Goal: Task Accomplishment & Management: Manage account settings

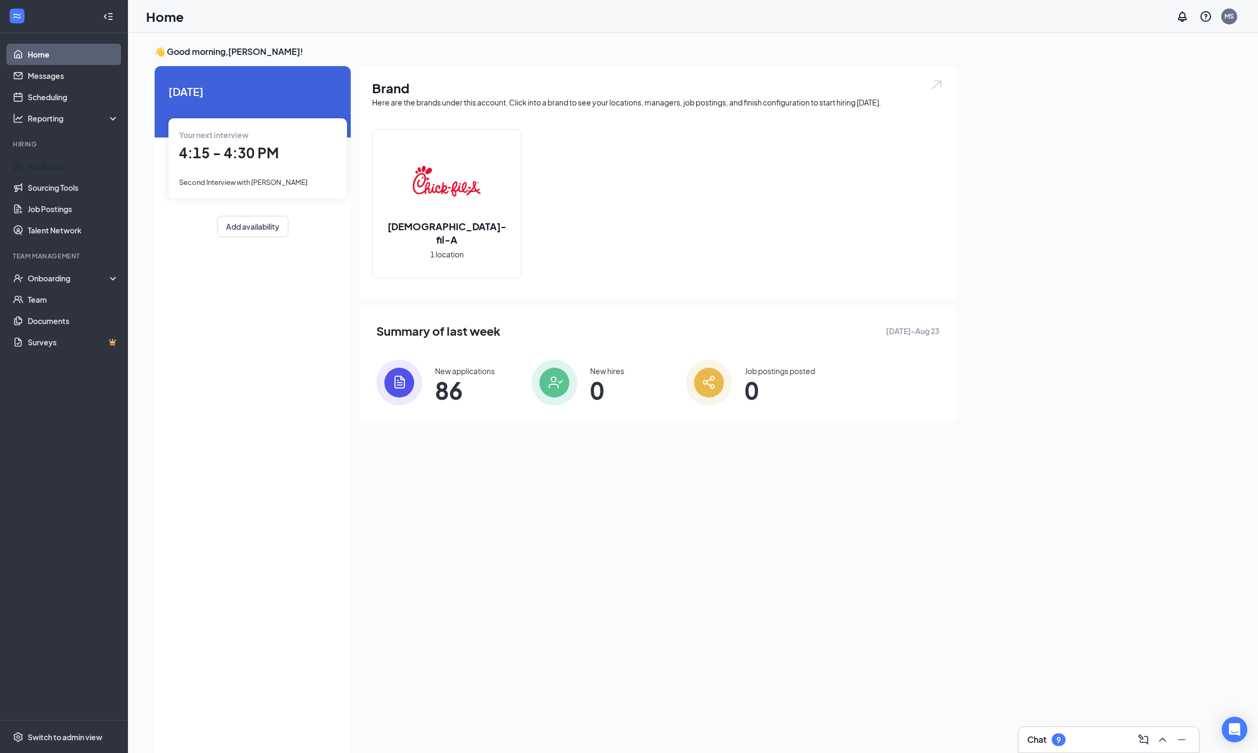
click at [39, 162] on link "Applicants" at bounding box center [73, 166] width 91 height 21
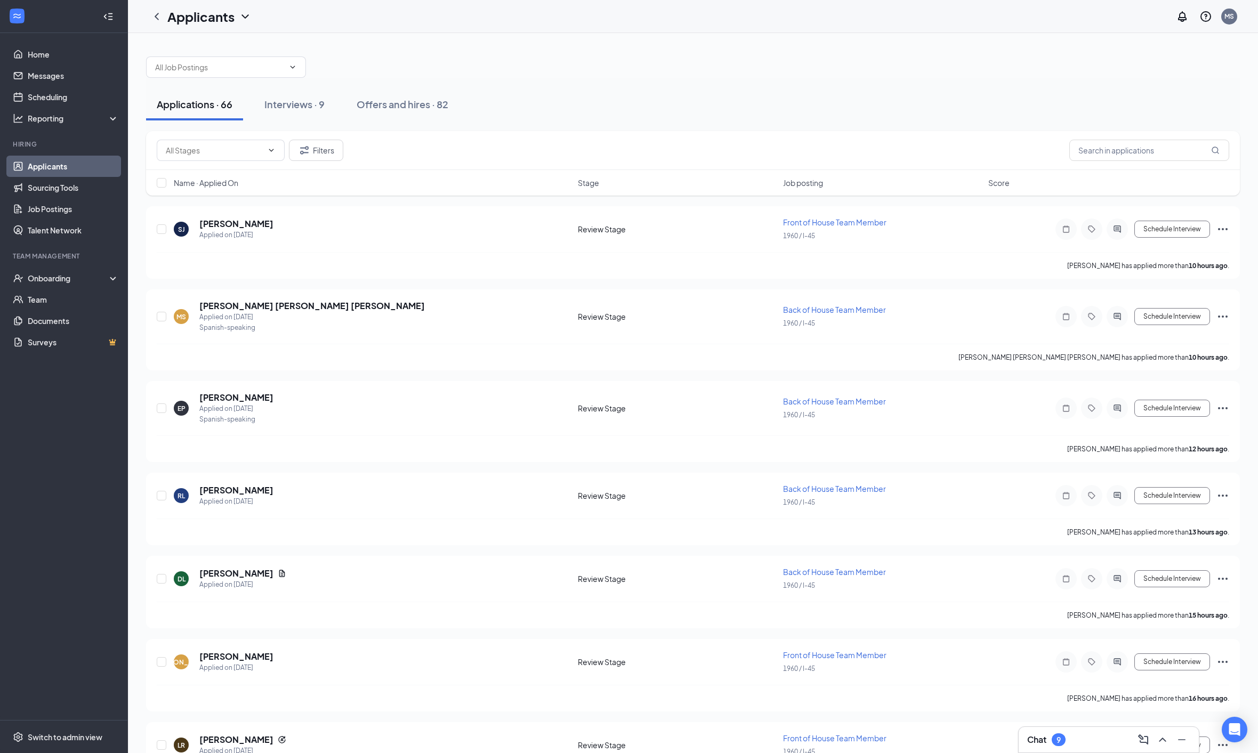
click at [284, 106] on div "Interviews · 9" at bounding box center [294, 104] width 60 height 13
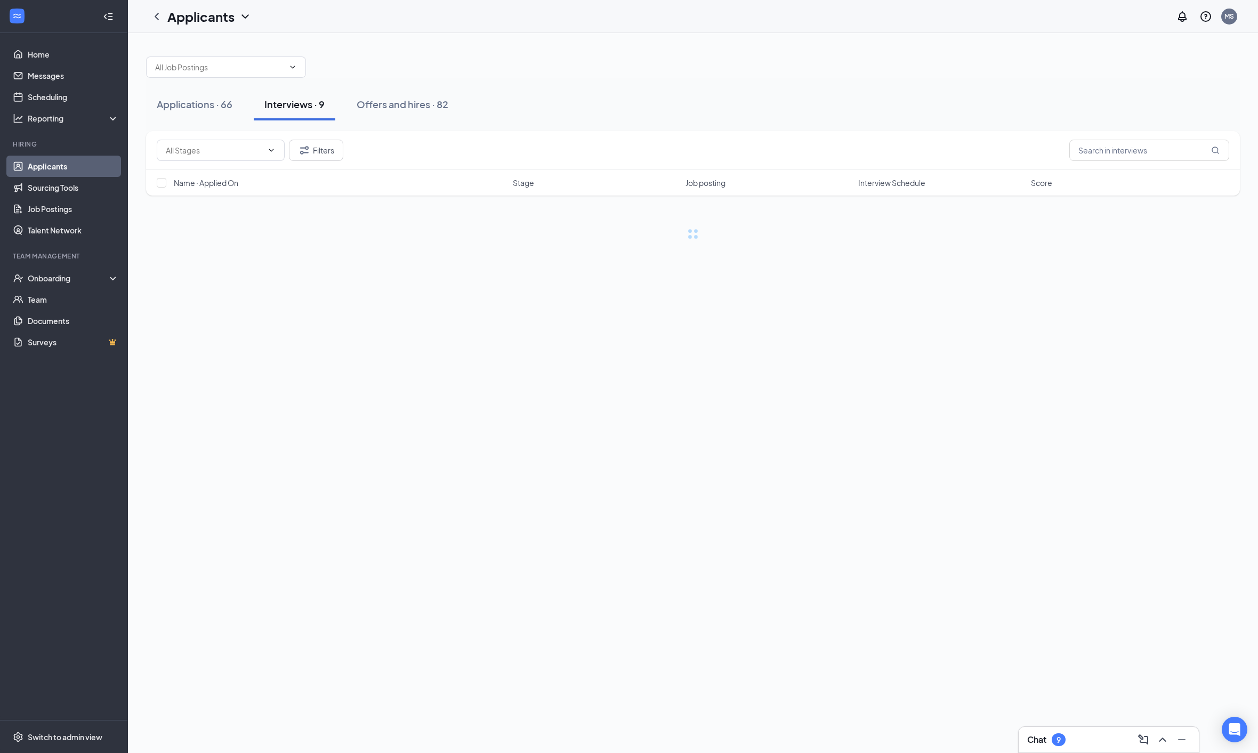
click at [213, 64] on input "text" at bounding box center [219, 67] width 129 height 12
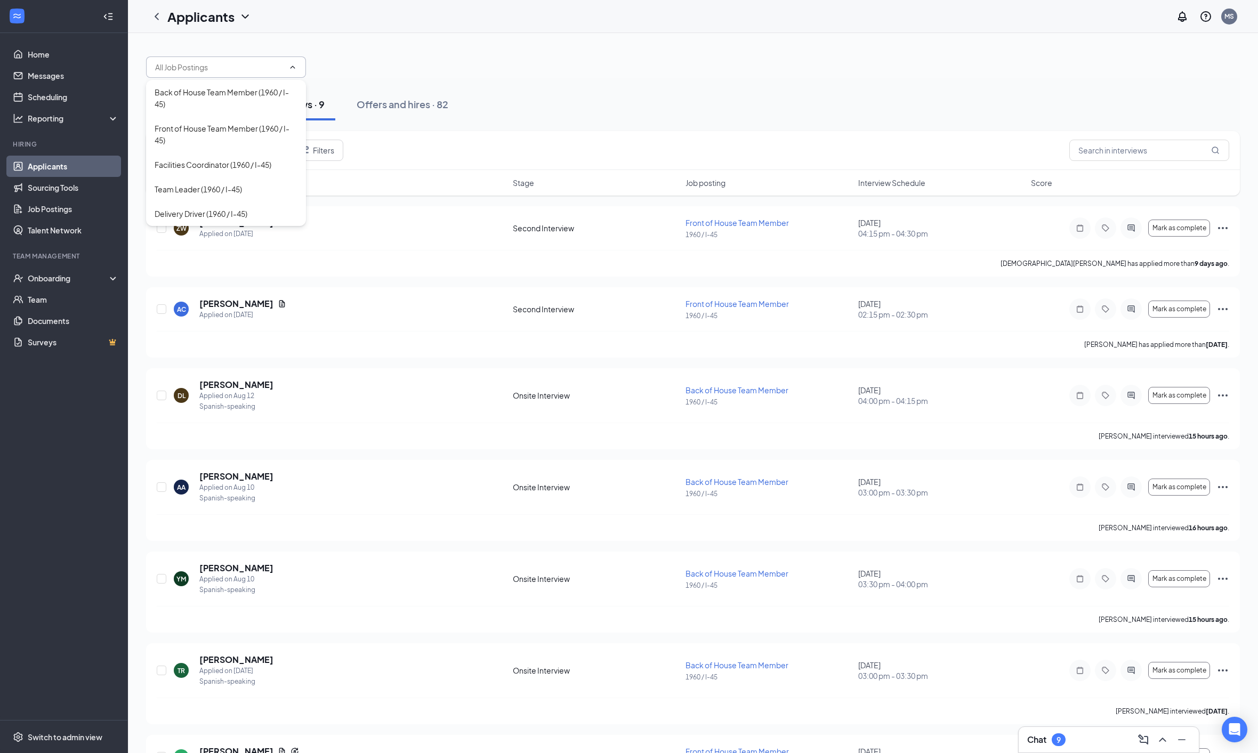
click at [181, 140] on div "Front of House Team Member (1960 / I-45)" at bounding box center [226, 134] width 143 height 23
type input "Front of House Team Member (1960 / I-45)"
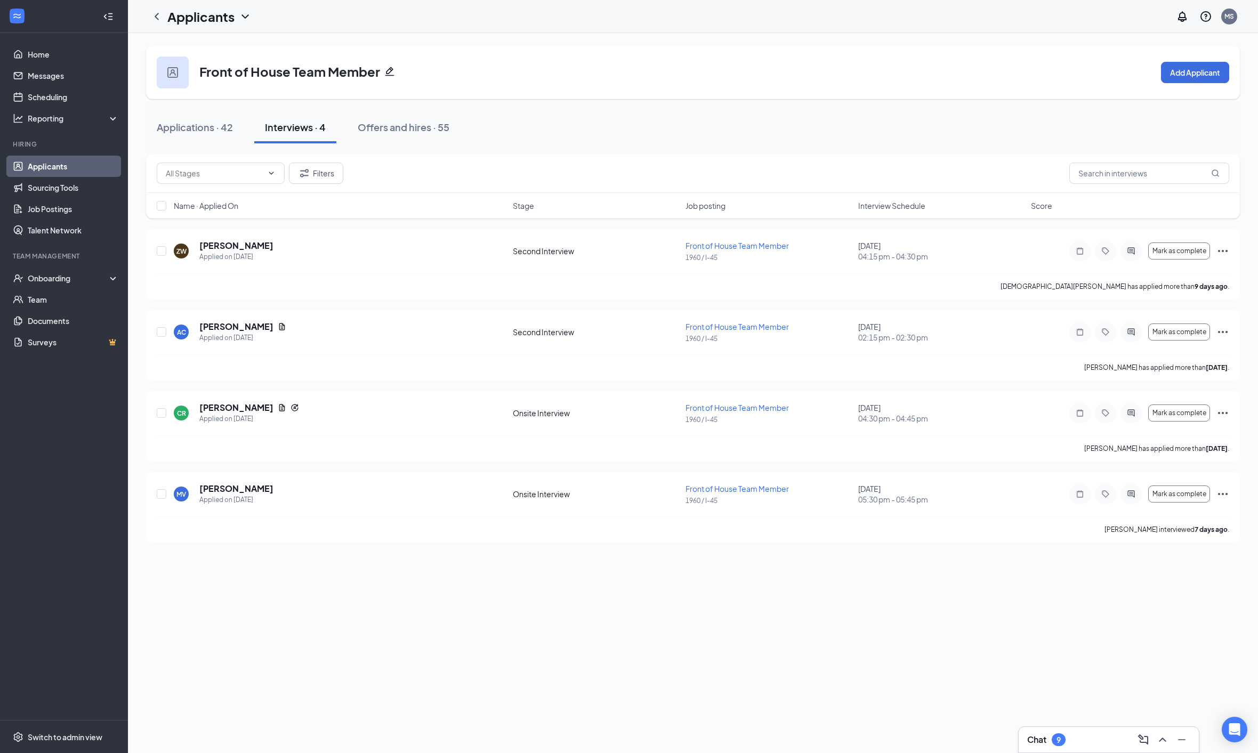
click at [1206, 492] on span "Mark as complete" at bounding box center [1179, 493] width 54 height 7
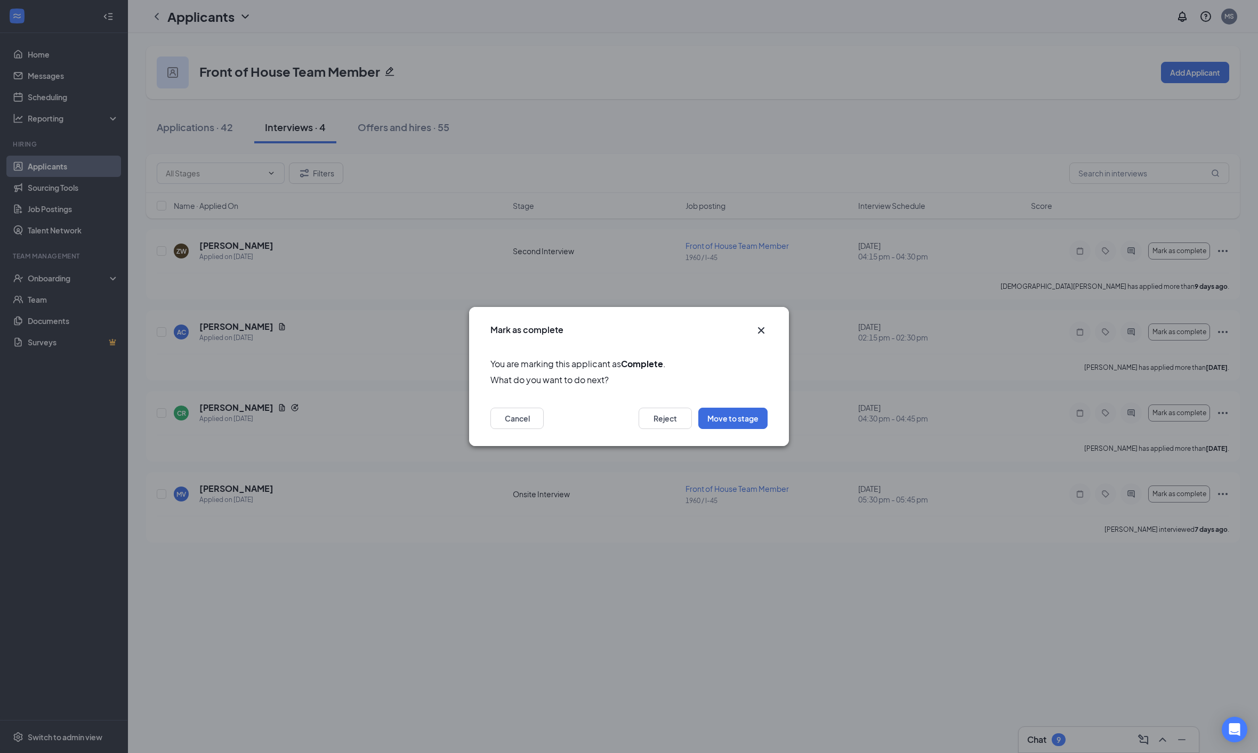
click at [724, 415] on button "Move to stage" at bounding box center [732, 418] width 69 height 21
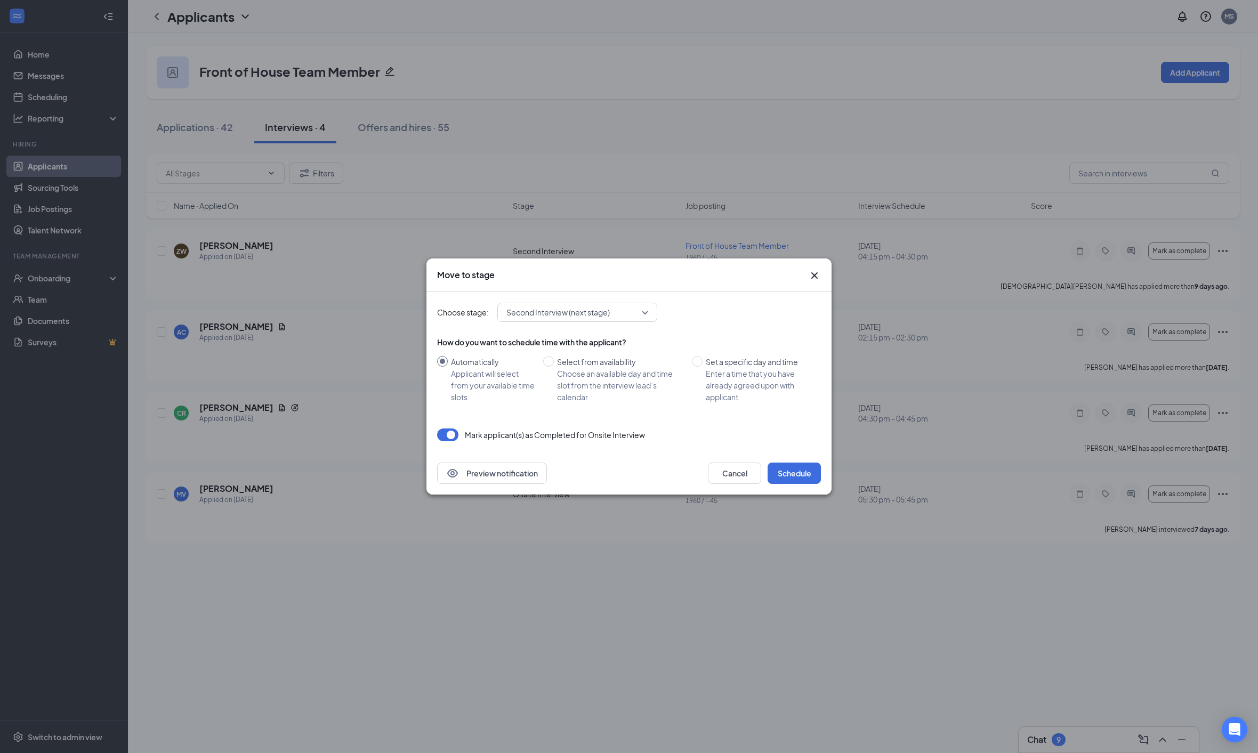
click at [699, 356] on input "Set a specific day and time Enter a time that you have already agreed upon with…" at bounding box center [697, 361] width 11 height 11
radio input "true"
radio input "false"
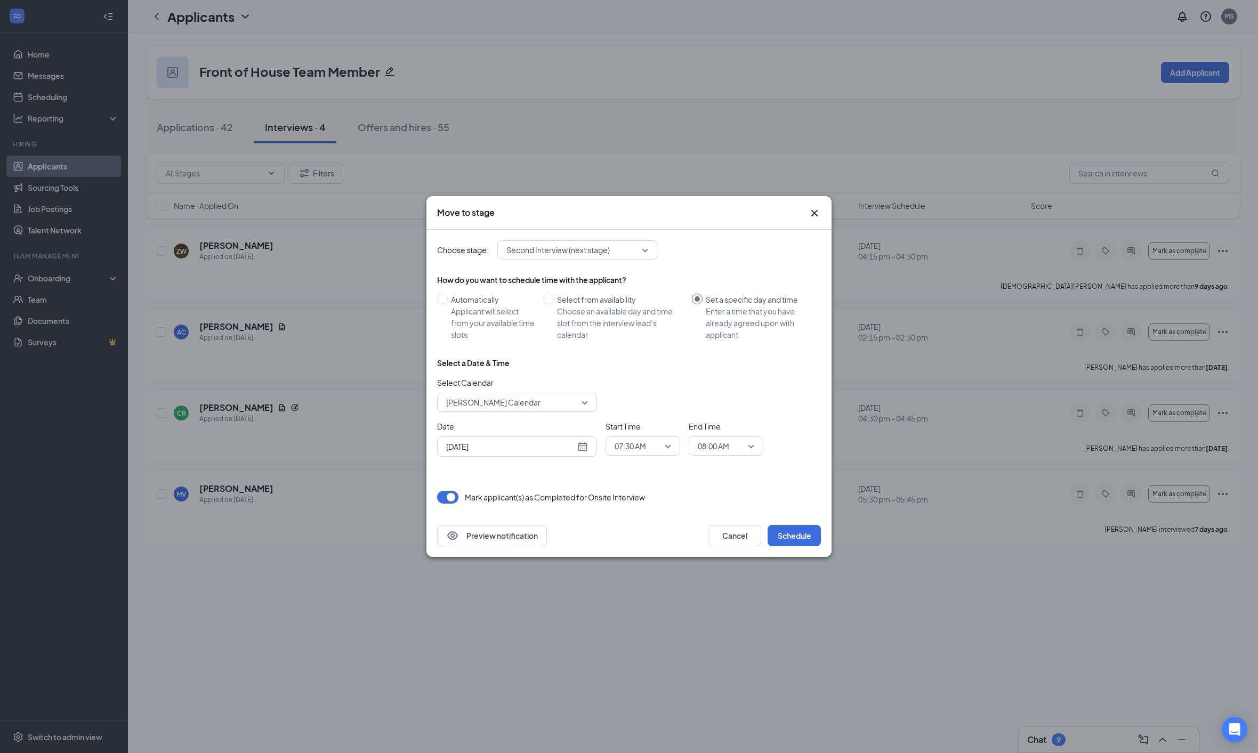
click at [486, 410] on span "[PERSON_NAME] Calendar" at bounding box center [493, 402] width 94 height 16
click at [471, 308] on span "[PERSON_NAME] Calendar" at bounding box center [493, 302] width 94 height 12
click at [624, 455] on input "search" at bounding box center [639, 446] width 54 height 18
click at [624, 400] on span "03:30 PM" at bounding box center [629, 394] width 31 height 12
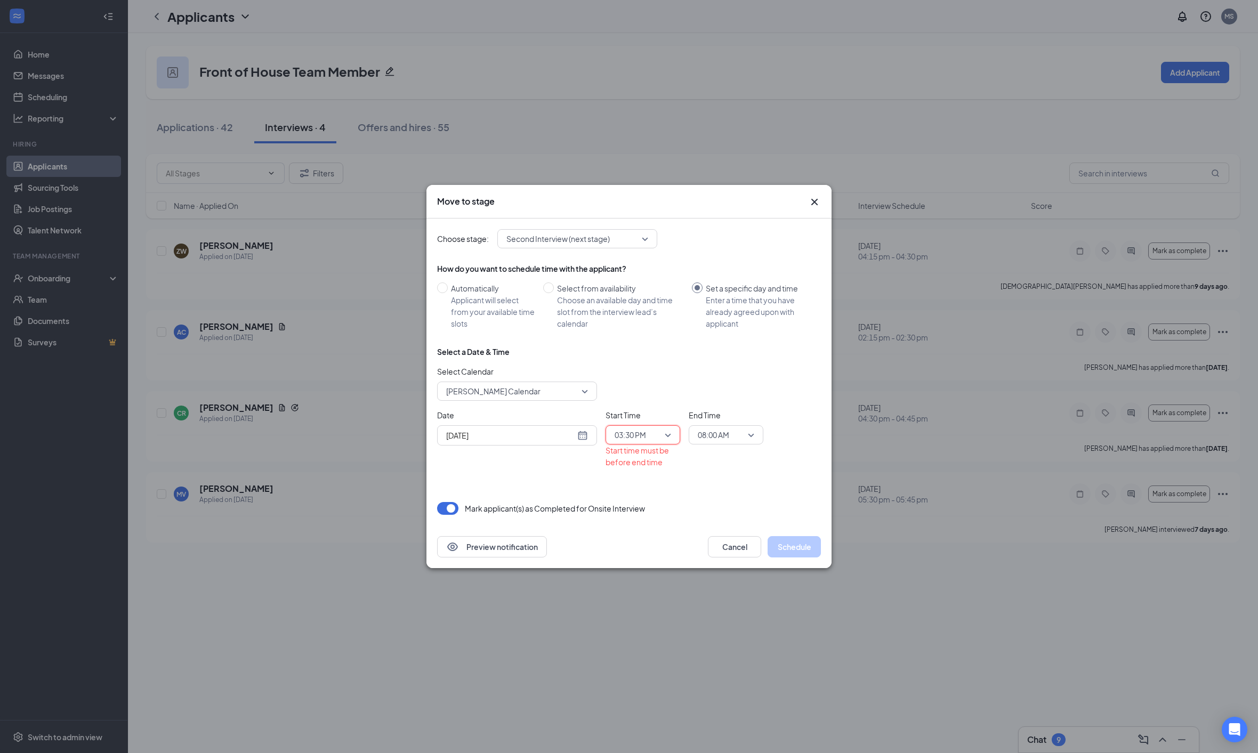
click at [710, 443] on span "08:00 AM" at bounding box center [713, 435] width 31 height 16
click at [711, 377] on span "03:45 PM" at bounding box center [712, 371] width 31 height 12
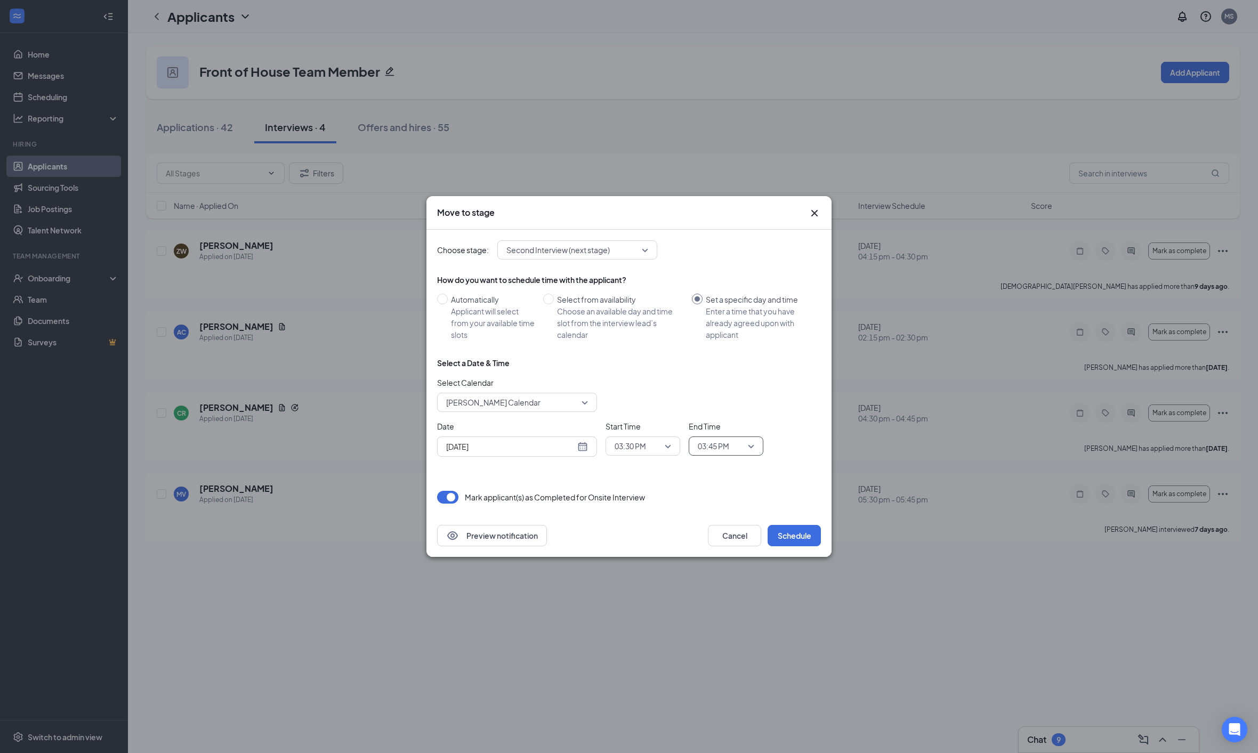
click at [793, 546] on button "Schedule" at bounding box center [794, 535] width 53 height 21
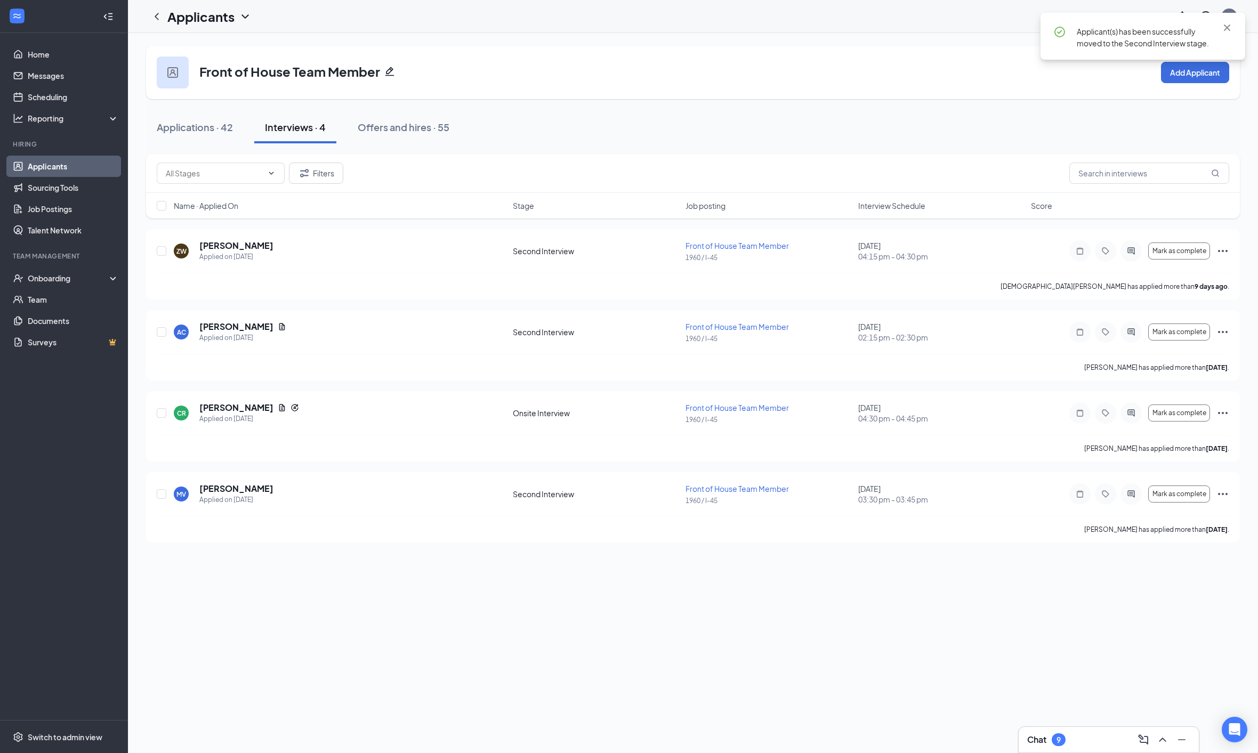
click at [878, 335] on span "02:15 pm - 02:30 pm" at bounding box center [941, 337] width 166 height 11
click at [892, 489] on div "[DATE] 03:30 pm - 03:45 pm" at bounding box center [941, 493] width 166 height 21
click at [952, 588] on div "Front of House Team Member Add Applicant Applications · 42 Interviews · 4 Offer…" at bounding box center [693, 393] width 1130 height 720
click at [890, 258] on span "04:15 pm - 04:30 pm" at bounding box center [941, 256] width 166 height 11
click at [1221, 254] on icon "Ellipses" at bounding box center [1222, 251] width 13 height 13
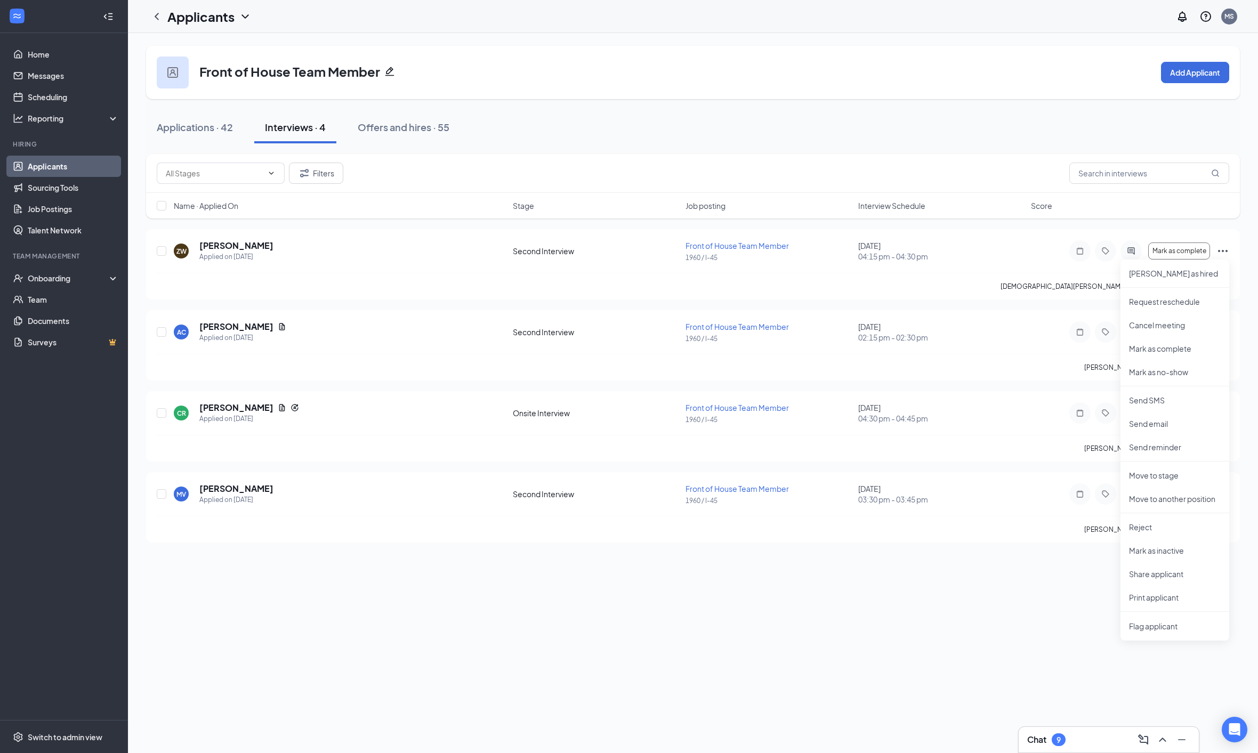
click at [247, 623] on div "Front of House Team Member Add Applicant Applications · 42 Interviews · 4 Offer…" at bounding box center [693, 393] width 1130 height 720
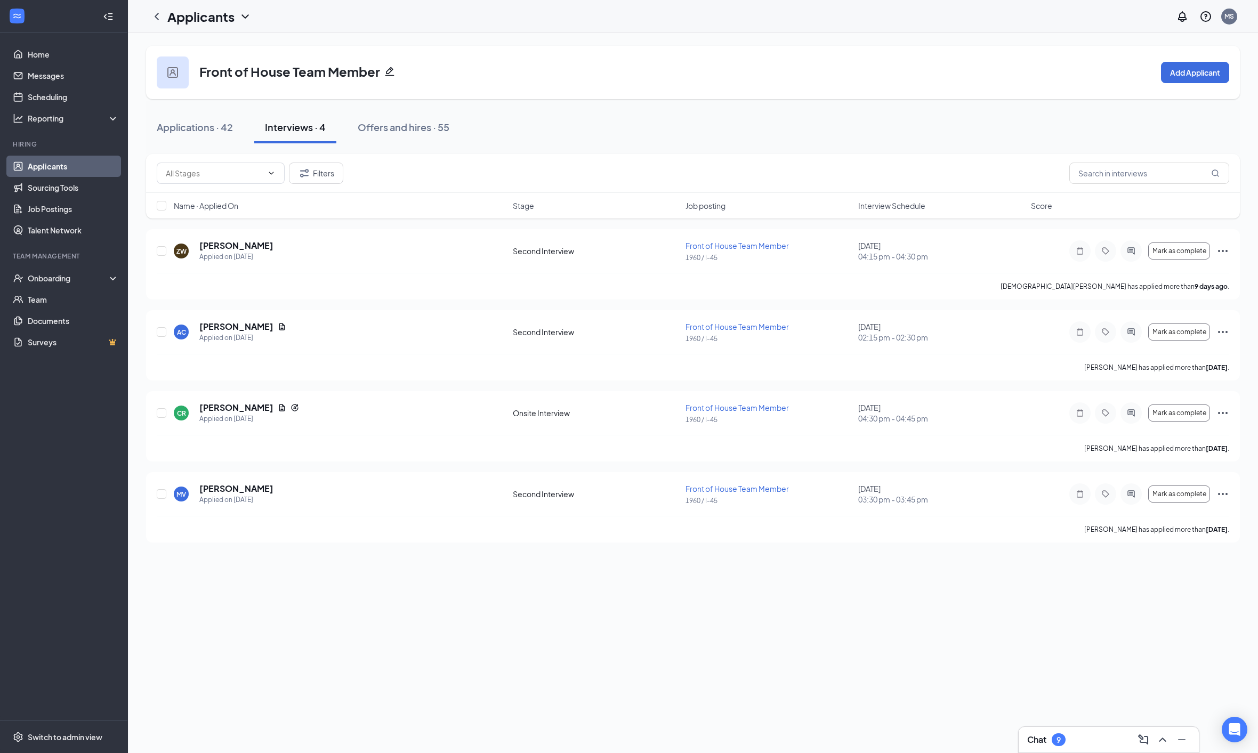
click at [889, 247] on div "[DATE] 04:15 pm - 04:30 pm" at bounding box center [941, 250] width 166 height 21
click at [910, 219] on span "[PERSON_NAME] has been assigned to this interview at 1960 / I-45." at bounding box center [950, 218] width 230 height 10
click at [1206, 254] on span "Mark as complete" at bounding box center [1179, 250] width 54 height 7
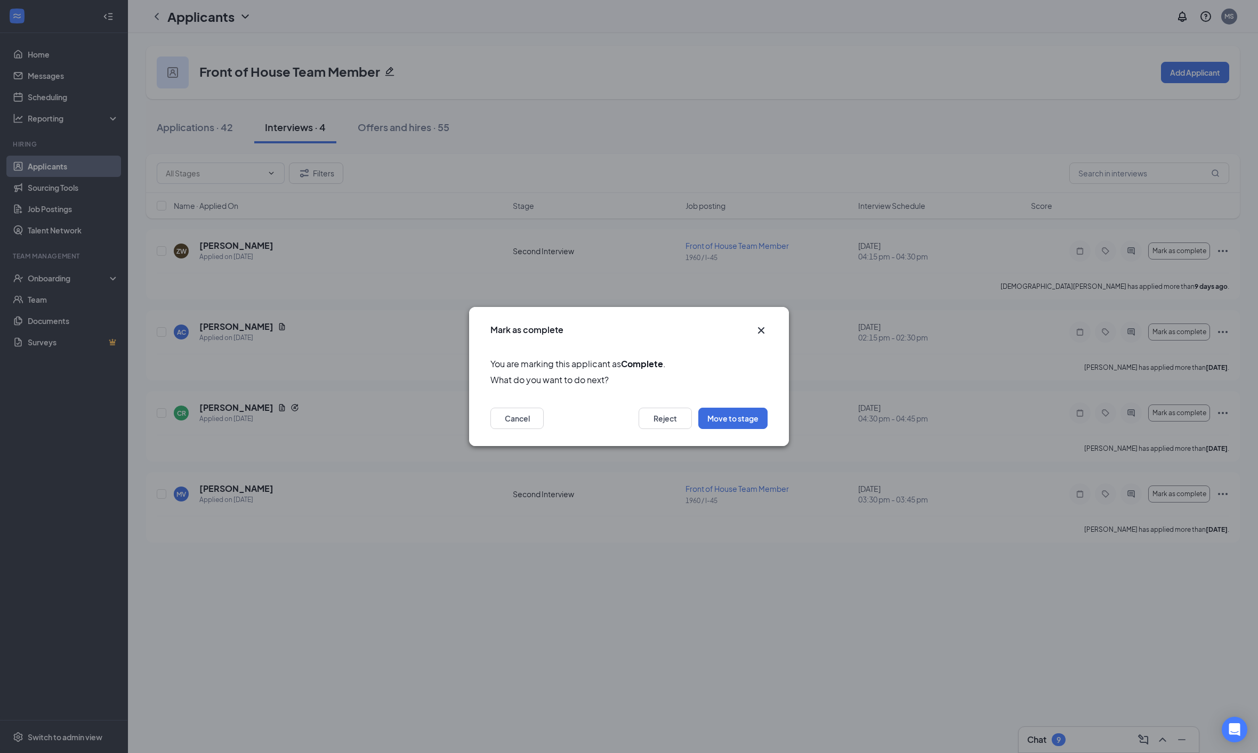
click at [760, 324] on icon "Cross" at bounding box center [761, 330] width 13 height 13
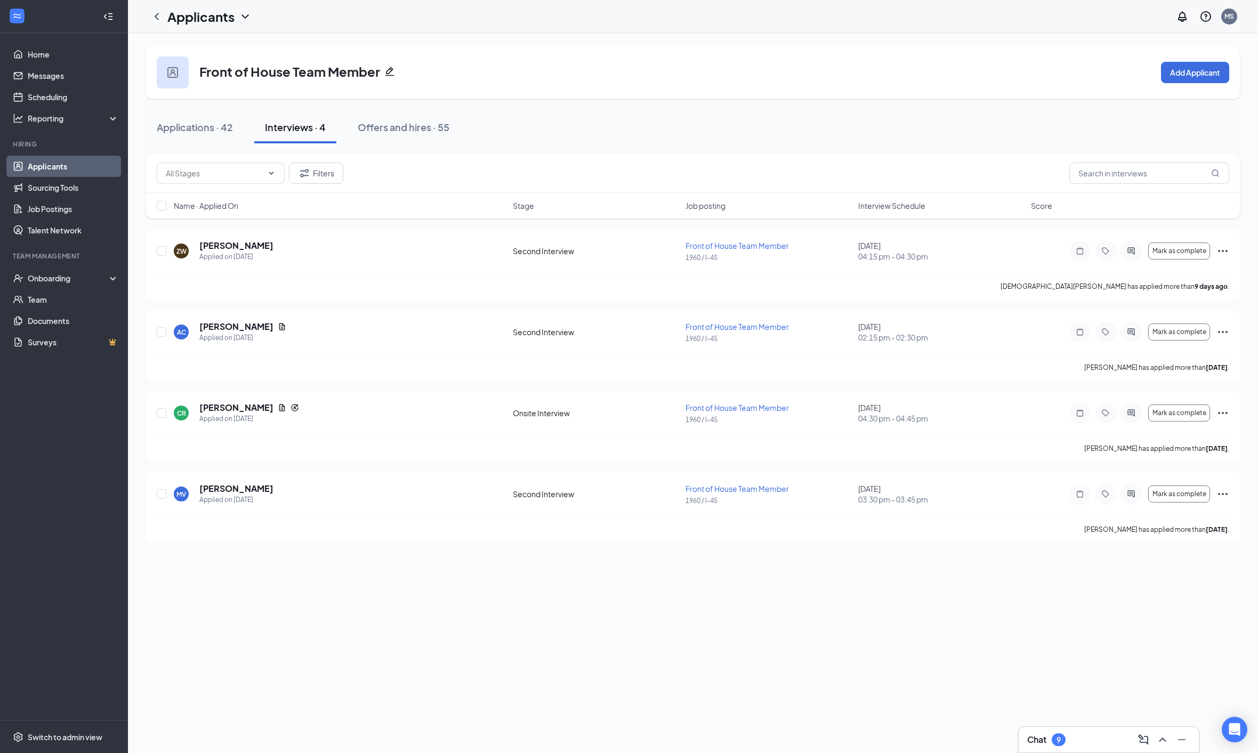
click at [1220, 255] on icon "Ellipses" at bounding box center [1222, 251] width 13 height 13
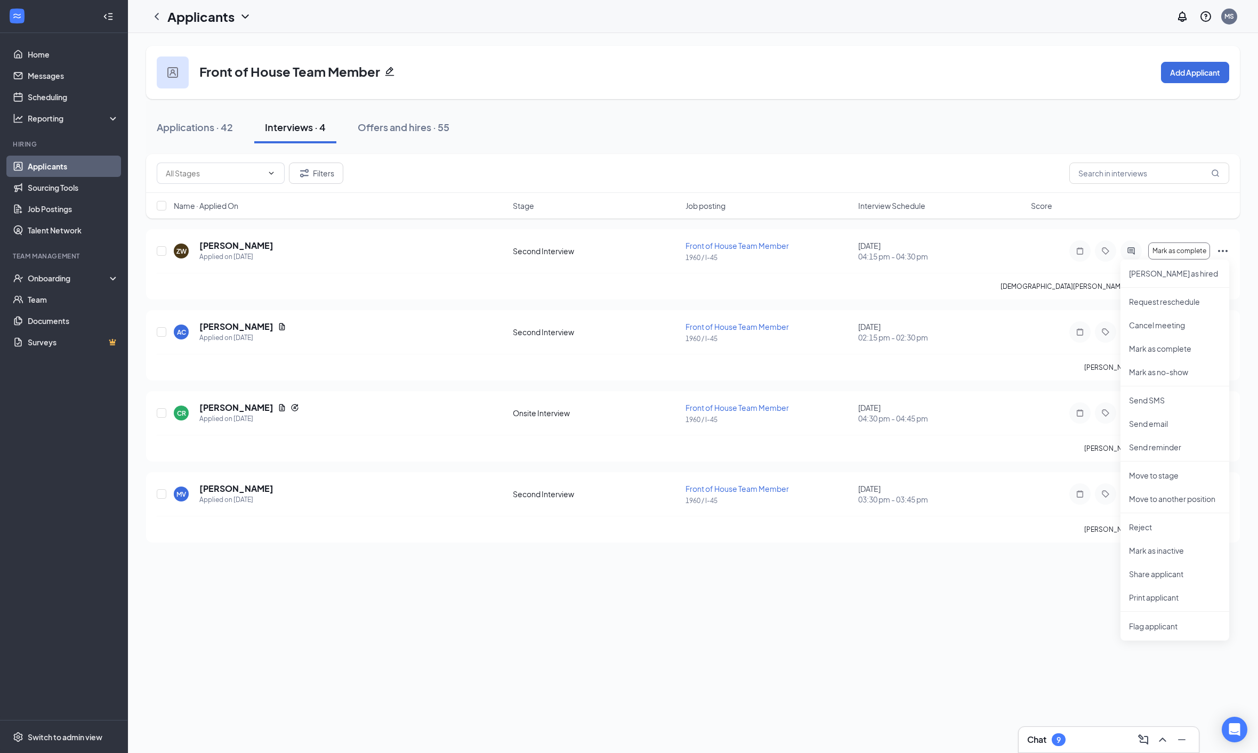
click at [239, 611] on div "Front of House Team Member Add Applicant Applications · 42 Interviews · 4 Offer…" at bounding box center [693, 393] width 1130 height 720
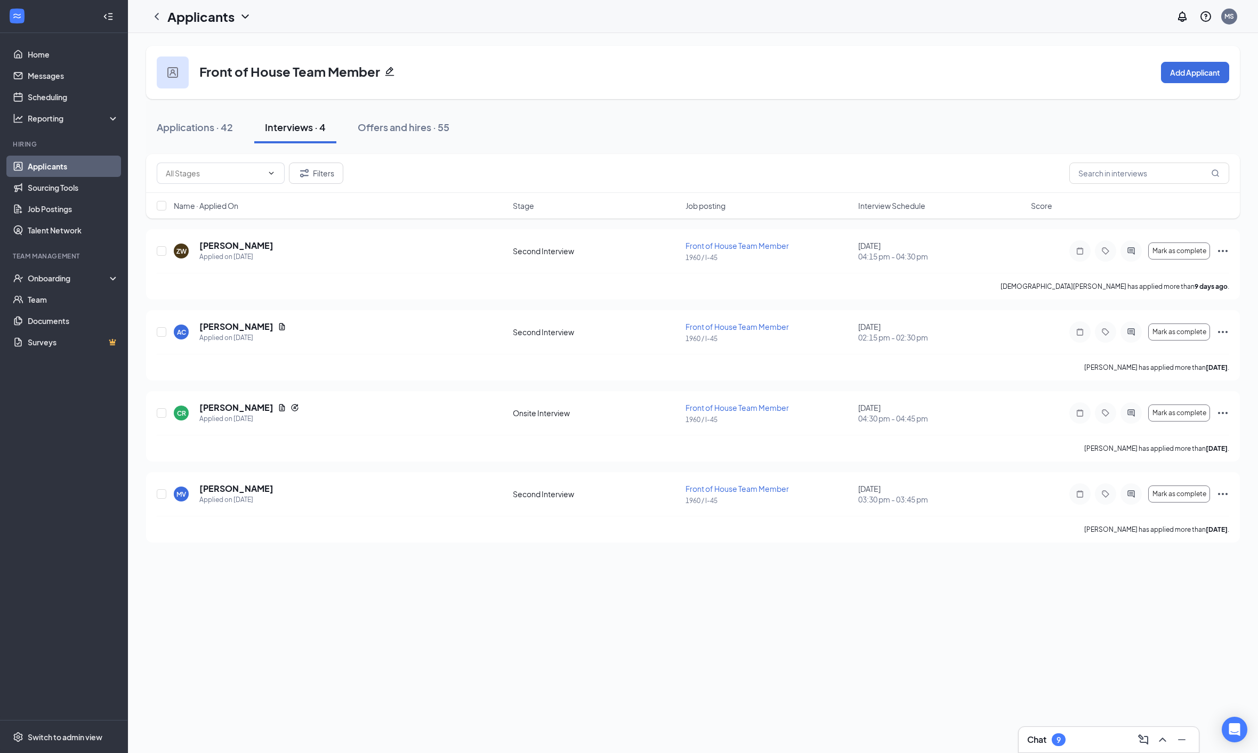
click at [1224, 255] on icon "Ellipses" at bounding box center [1222, 251] width 13 height 13
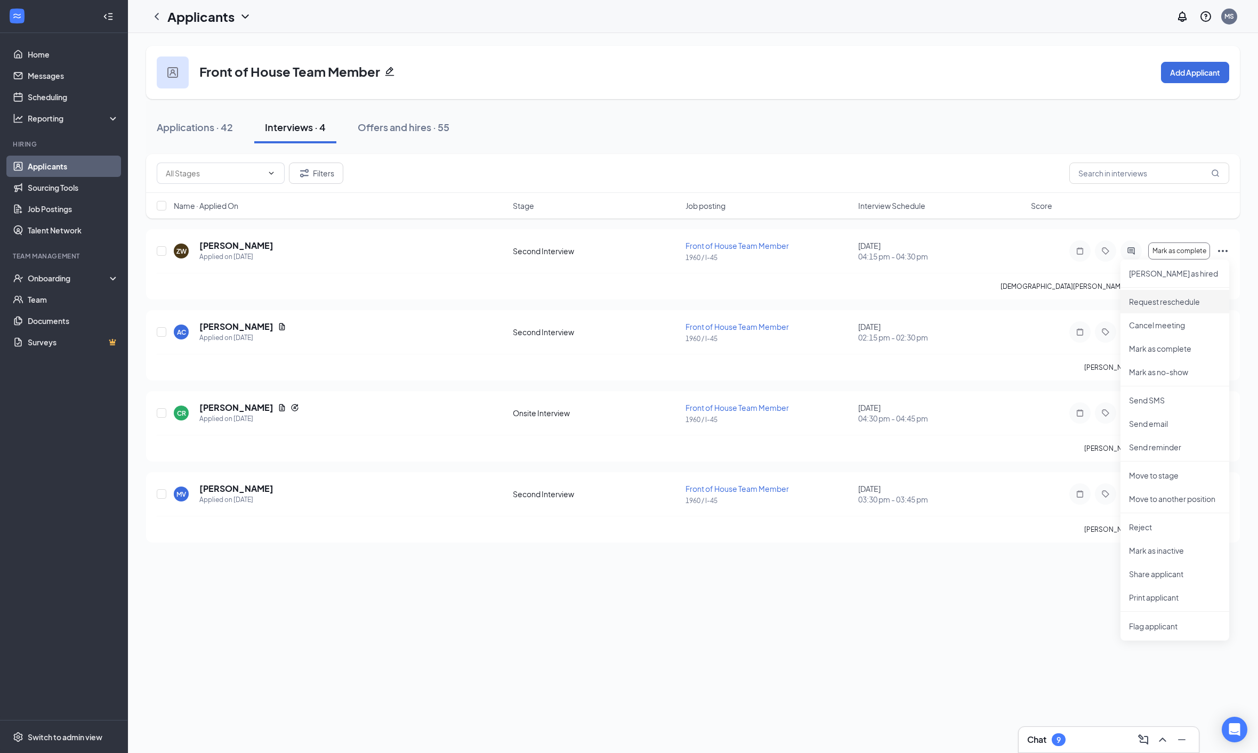
click at [1196, 307] on p "Request reschedule" at bounding box center [1175, 301] width 92 height 11
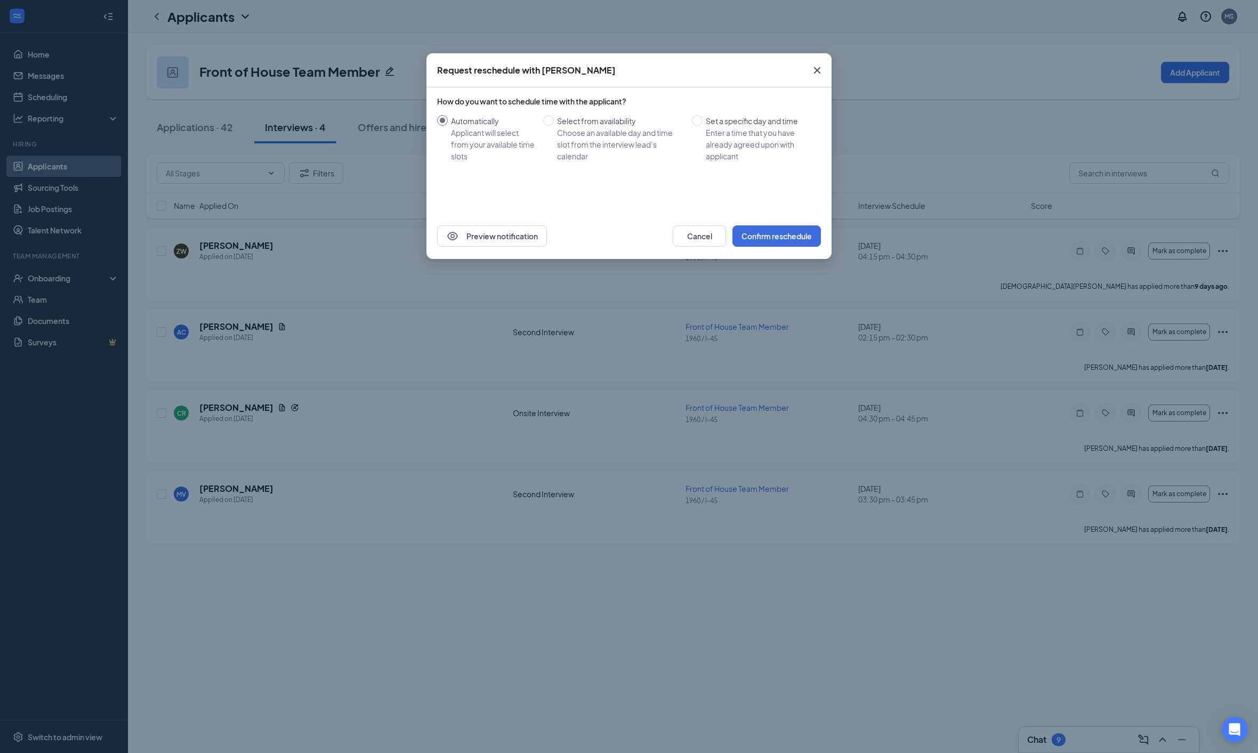
click at [696, 129] on label "Set a specific day and time Enter a time that you have already agreed upon with…" at bounding box center [754, 138] width 125 height 47
click at [696, 126] on input "Set a specific day and time Enter a time that you have already agreed upon with…" at bounding box center [697, 120] width 11 height 11
radio input "true"
radio input "false"
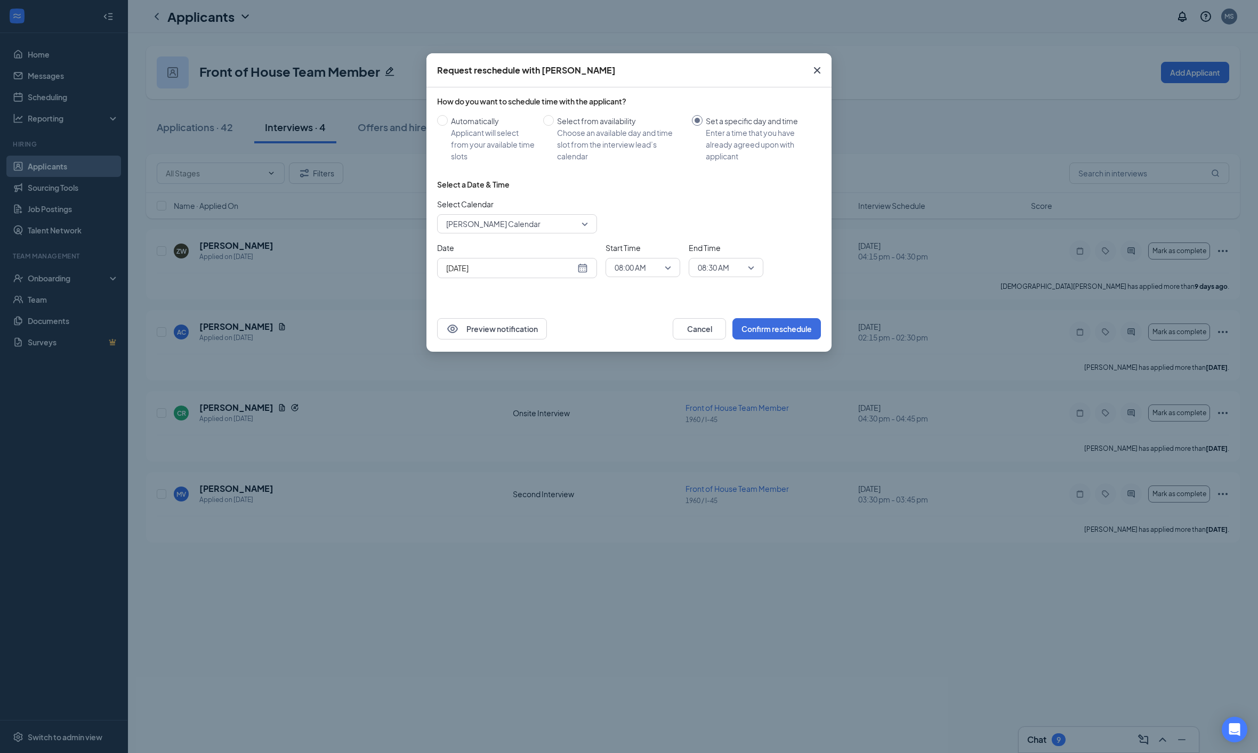
click at [481, 232] on span "[PERSON_NAME] Calendar" at bounding box center [493, 224] width 94 height 16
click at [473, 287] on span "[PERSON_NAME] Calendar" at bounding box center [493, 282] width 94 height 12
click at [635, 277] on input "search" at bounding box center [639, 268] width 54 height 18
click at [622, 329] on span "04:15 PM" at bounding box center [629, 324] width 31 height 12
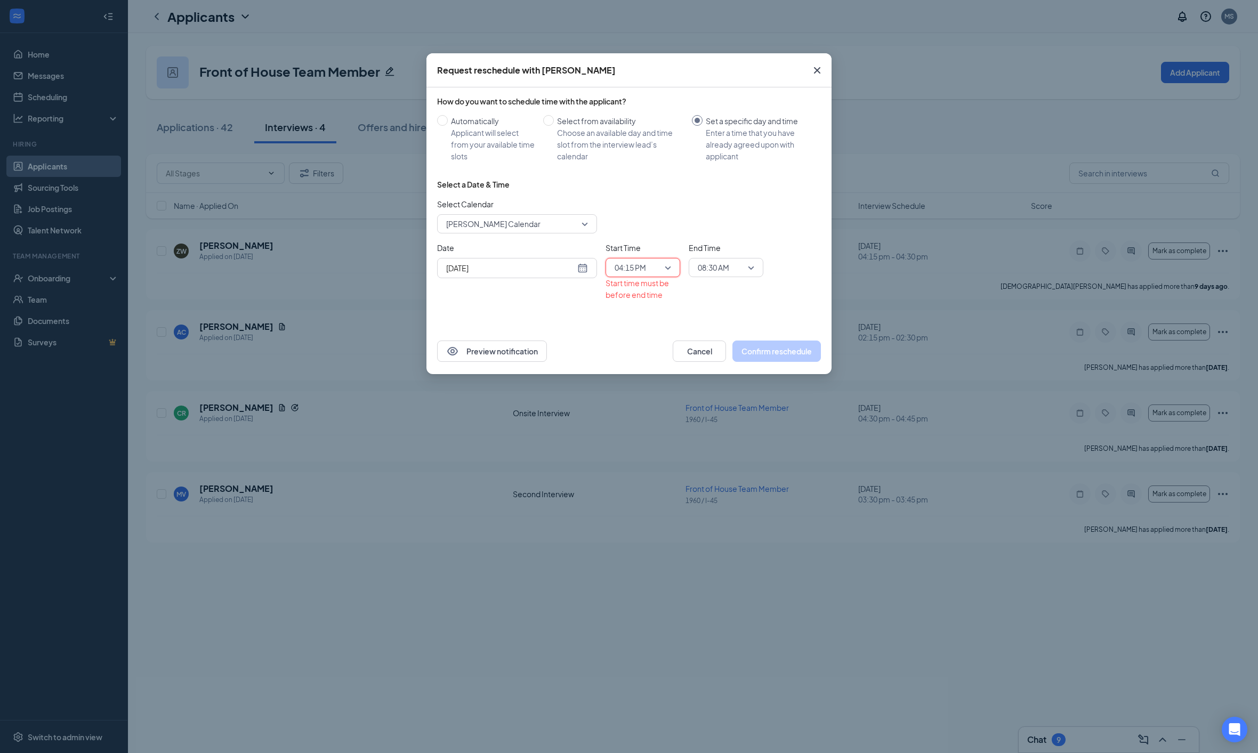
click at [708, 276] on span "08:30 AM" at bounding box center [713, 268] width 31 height 16
click at [701, 320] on div "04:30 PM" at bounding box center [726, 307] width 75 height 25
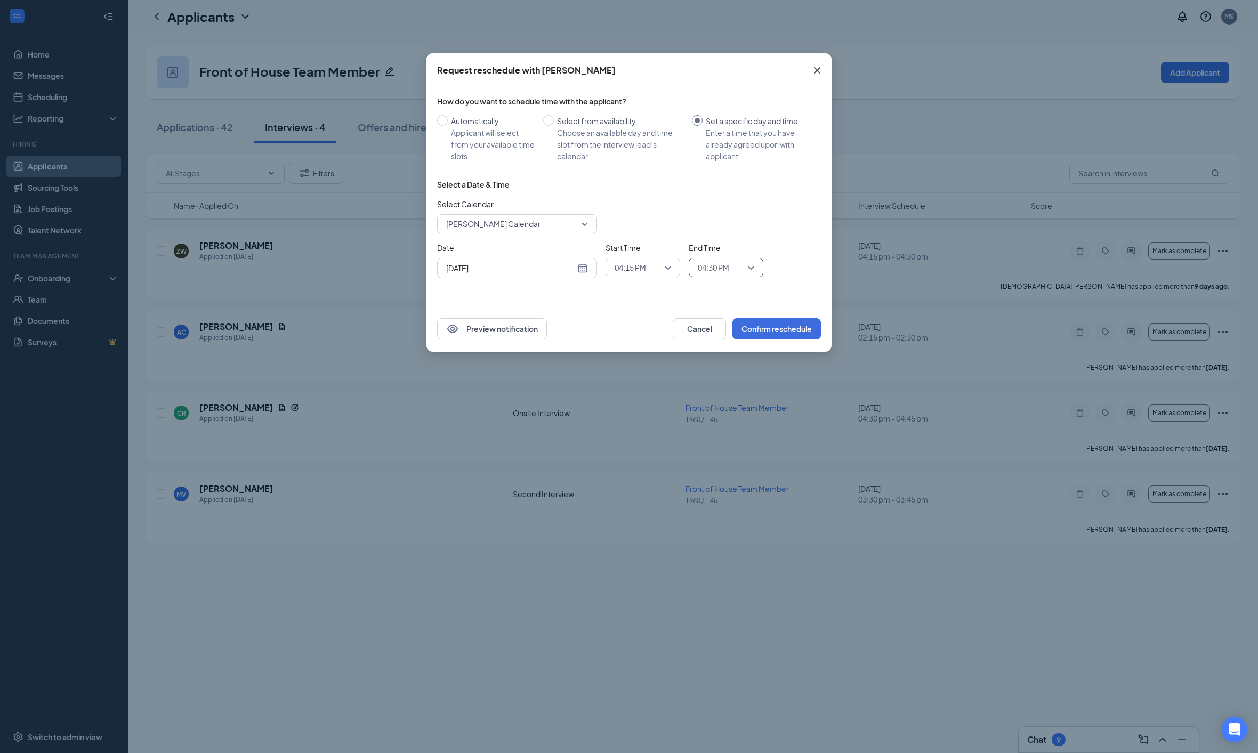
click at [774, 340] on button "Confirm reschedule" at bounding box center [776, 328] width 88 height 21
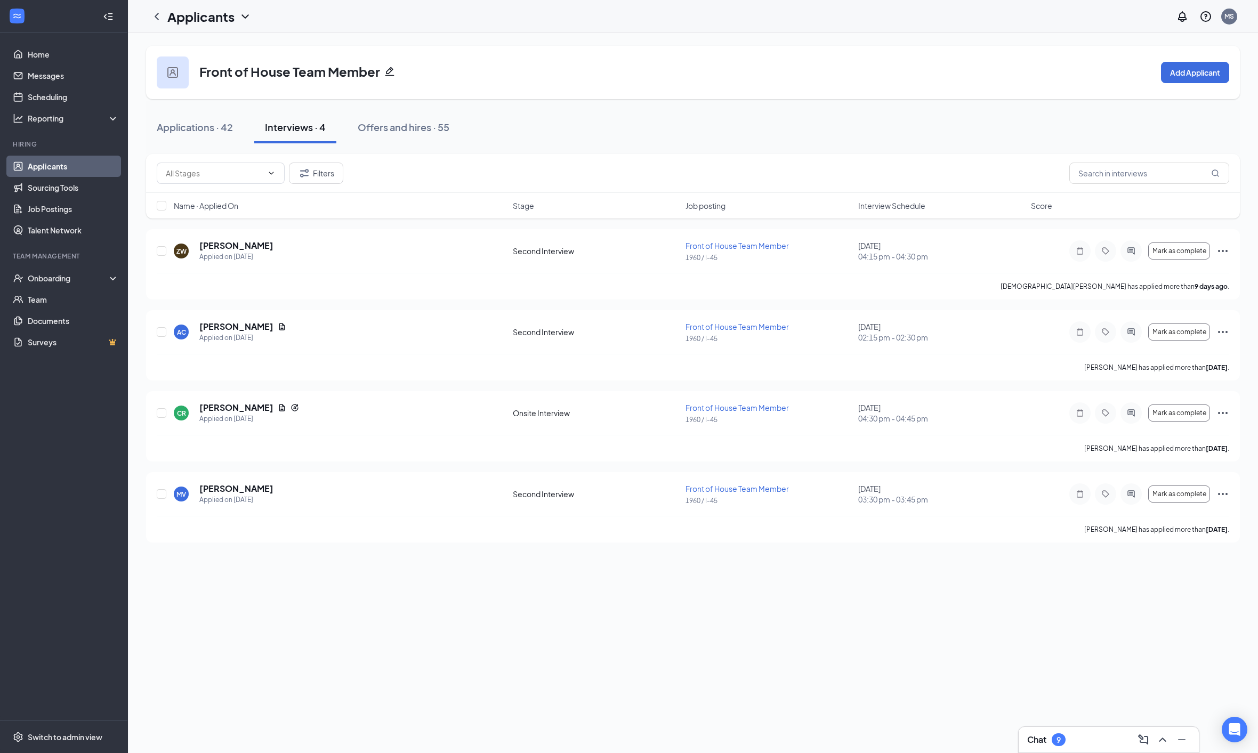
click at [889, 252] on span "04:15 pm - 04:30 pm" at bounding box center [941, 256] width 166 height 11
click at [1015, 282] on div "[PERSON_NAME] has applied more than [DATE] ." at bounding box center [693, 286] width 1073 height 27
